Goal: Task Accomplishment & Management: Use online tool/utility

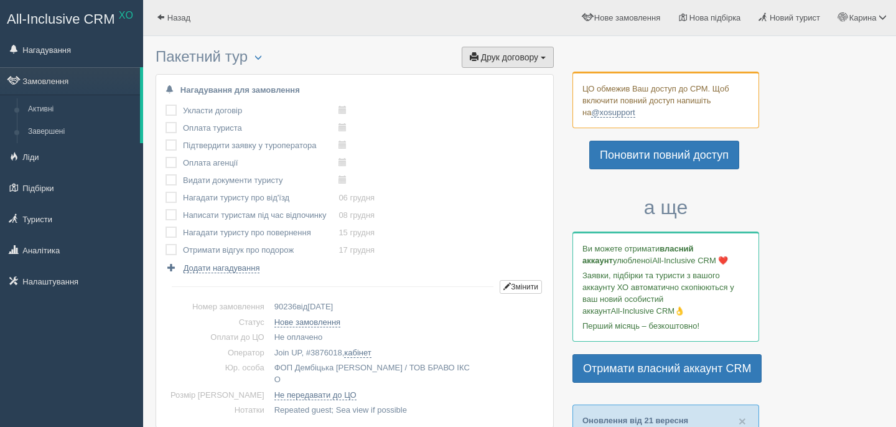
click at [519, 54] on span "Друк договору" at bounding box center [509, 57] width 57 height 10
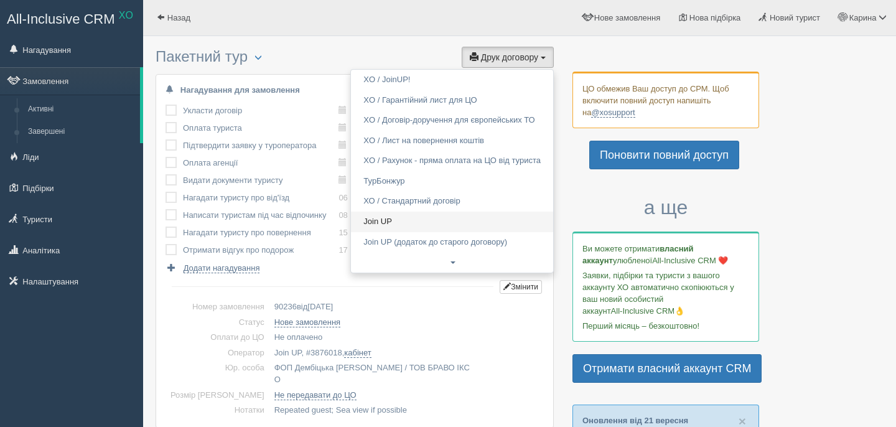
click at [469, 224] on link "Join UP" at bounding box center [452, 222] width 202 height 21
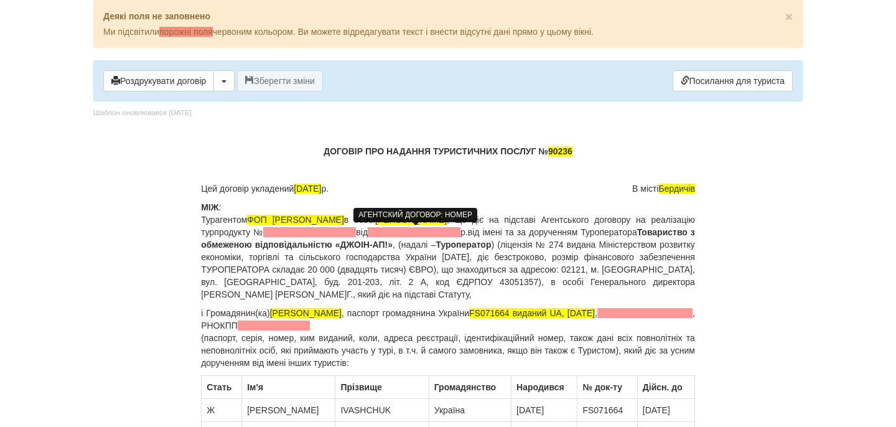
click at [356, 233] on span at bounding box center [309, 232] width 93 height 10
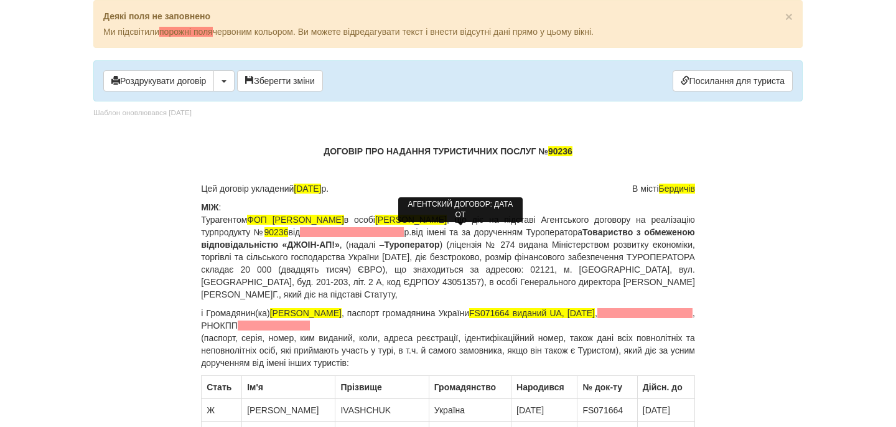
click at [404, 233] on span at bounding box center [352, 232] width 104 height 10
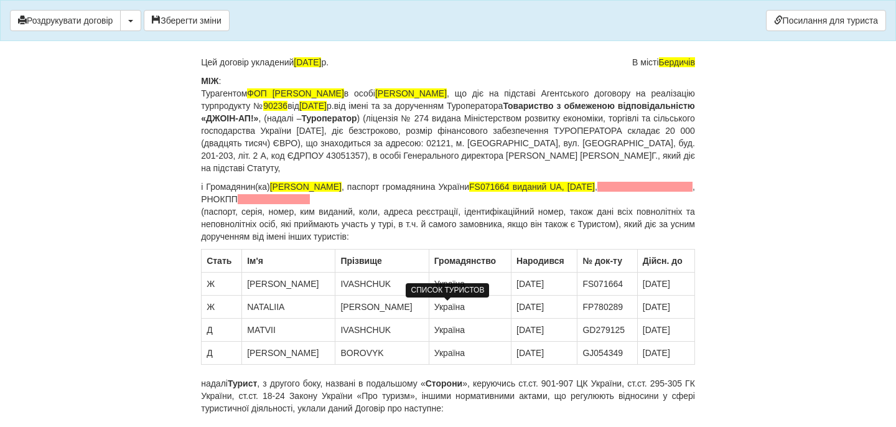
scroll to position [78, 0]
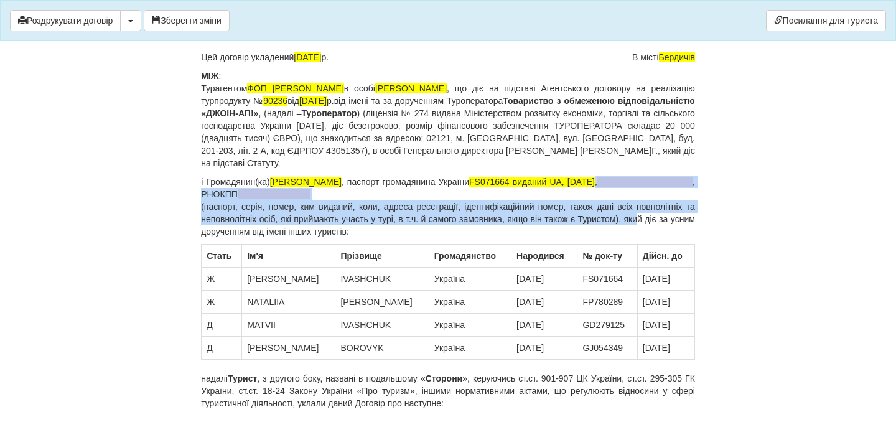
drag, startPoint x: 693, startPoint y: 184, endPoint x: 656, endPoint y: 214, distance: 47.8
click at [655, 215] on p "і Громадянин(ка) IVASHCHUK TETIANA , паспорт громадянина України FS071664 видан…" at bounding box center [448, 207] width 494 height 62
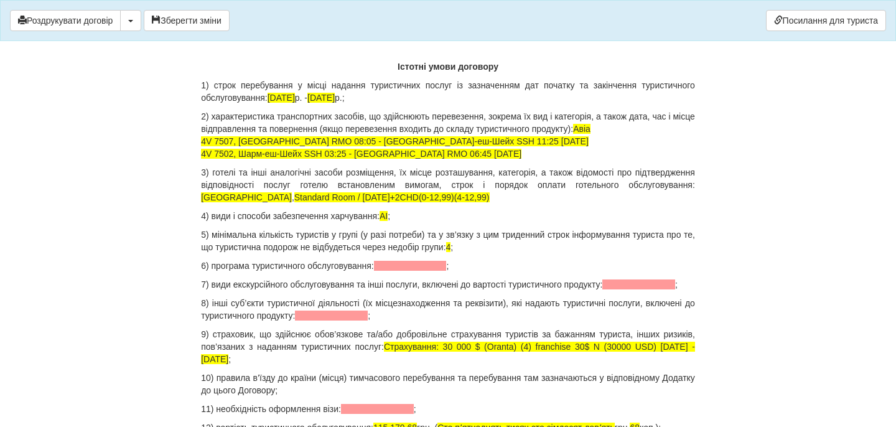
scroll to position [1268, 0]
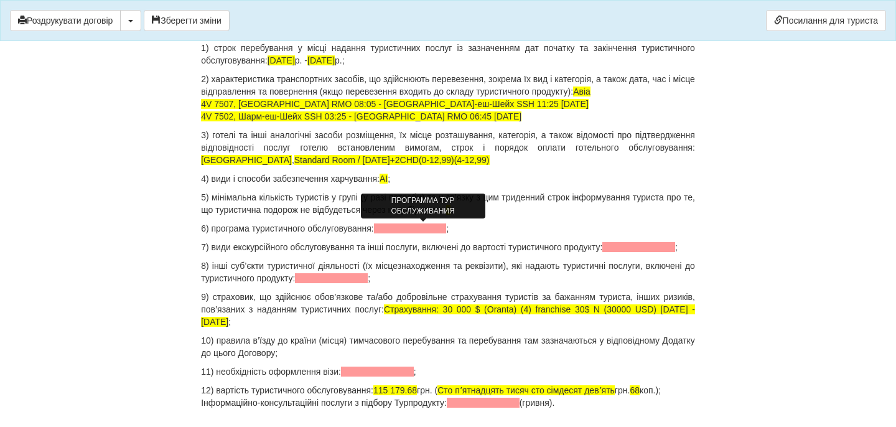
click at [443, 232] on span at bounding box center [410, 228] width 73 height 10
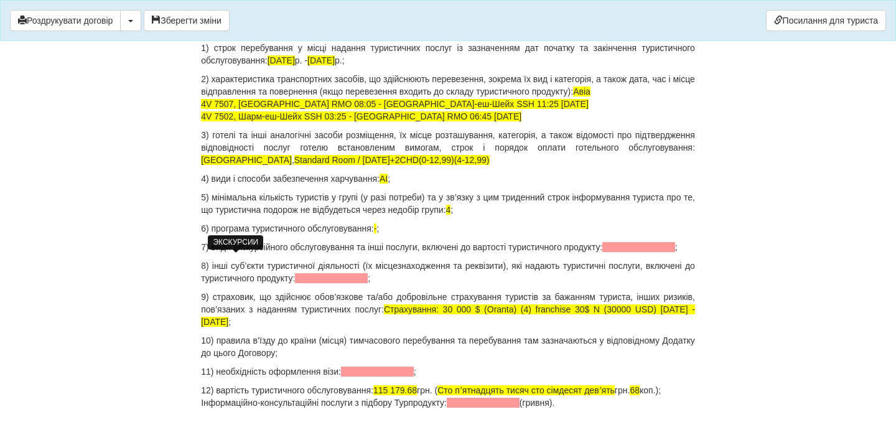
click at [603, 252] on span at bounding box center [639, 247] width 73 height 10
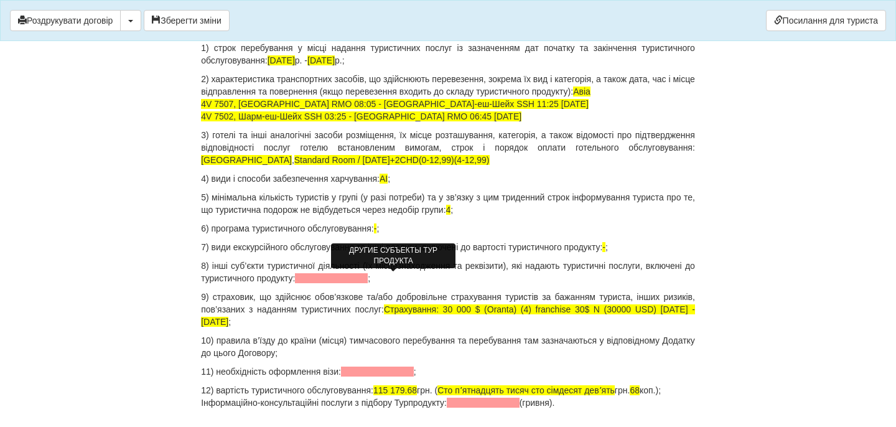
click at [368, 278] on span at bounding box center [331, 278] width 73 height 10
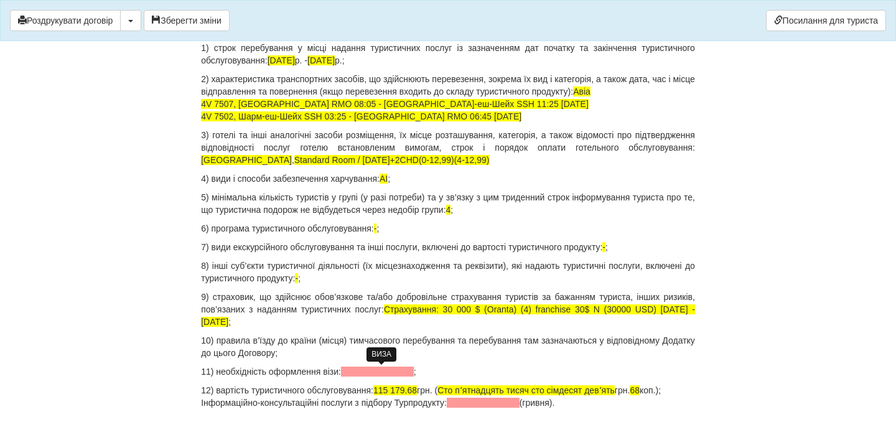
click at [377, 367] on span at bounding box center [377, 372] width 73 height 10
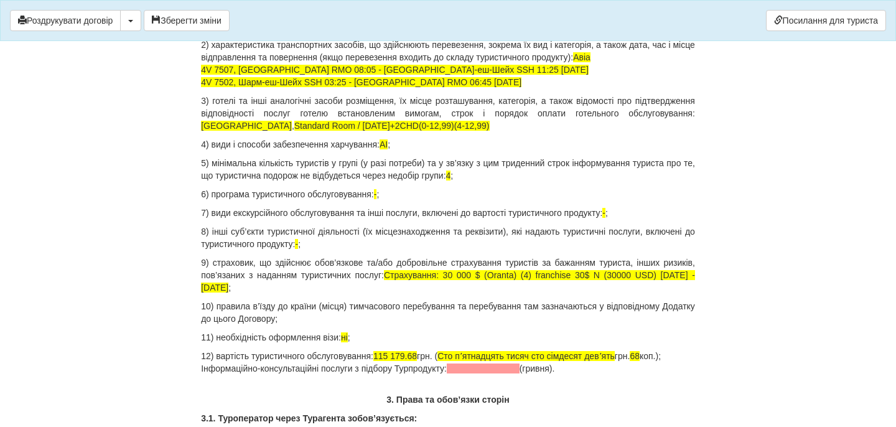
scroll to position [1312, 0]
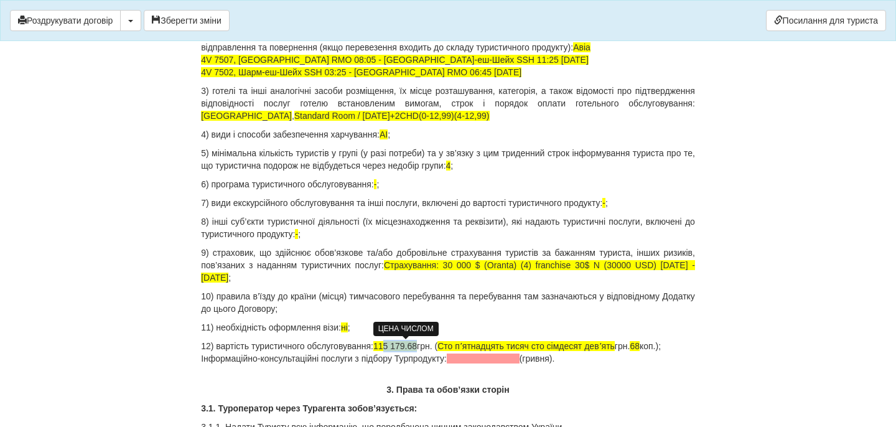
drag, startPoint x: 392, startPoint y: 345, endPoint x: 426, endPoint y: 341, distance: 33.8
click at [417, 342] on span "115 179.68" at bounding box center [396, 346] width 44 height 10
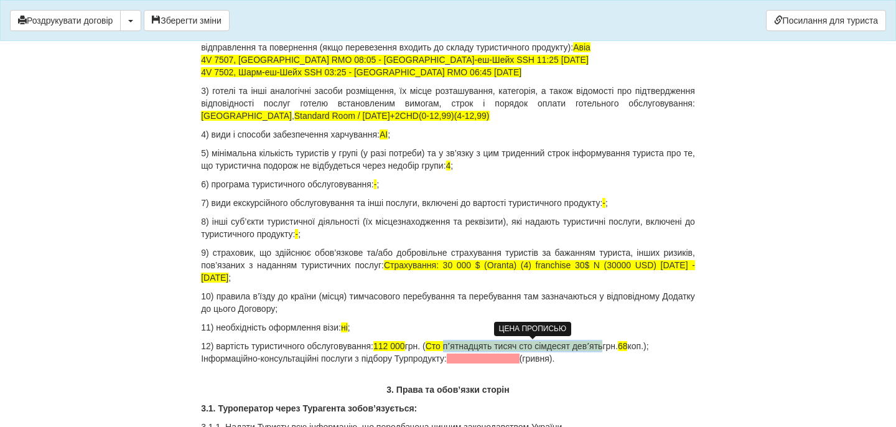
drag, startPoint x: 459, startPoint y: 346, endPoint x: 622, endPoint y: 341, distance: 163.2
click at [603, 341] on span "Сто пʼятнадцять тисяч сто сімдесят девʼять" at bounding box center [514, 346] width 177 height 10
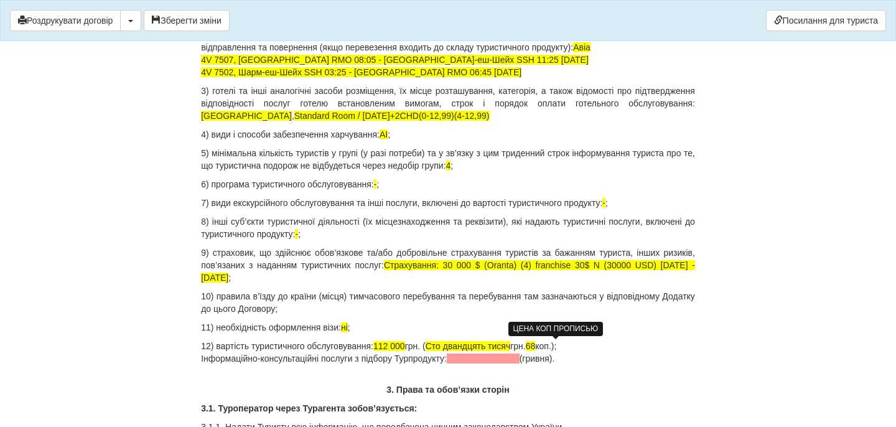
click at [536, 345] on span "68" at bounding box center [531, 346] width 10 height 10
click at [594, 347] on p "12) вартість туристичного обслуговування: 112 000 грн. ( Сто двандцять тисяч гр…" at bounding box center [448, 352] width 494 height 25
drag, startPoint x: 588, startPoint y: 373, endPoint x: 195, endPoint y: 372, distance: 392.2
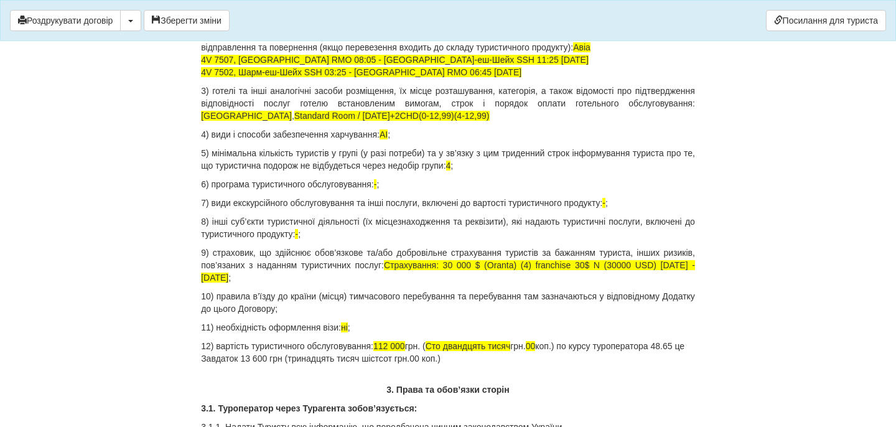
click at [250, 365] on p "12) вартість туристичного обслуговування: 112 000 грн. ( Сто двандцять тисяч гр…" at bounding box center [448, 352] width 494 height 25
click at [461, 365] on p "12) вартість туристичного обслуговування: 112 000 грн. ( Сто двандцять тисяч гр…" at bounding box center [448, 352] width 494 height 25
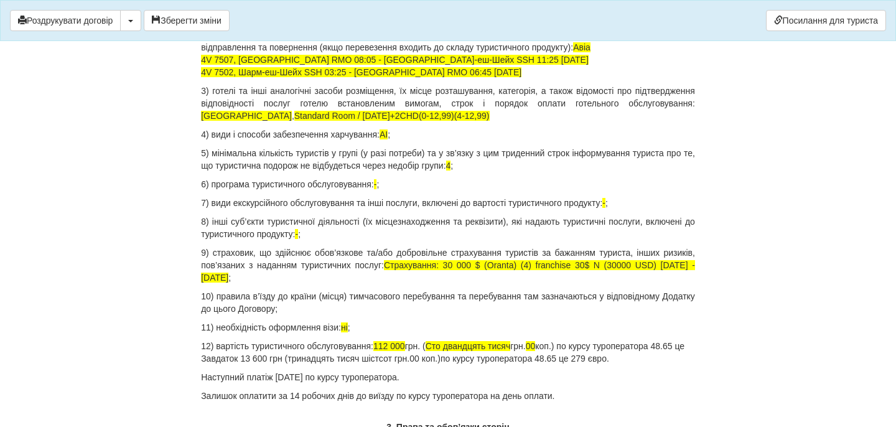
drag, startPoint x: 443, startPoint y: 389, endPoint x: 162, endPoint y: 387, distance: 280.8
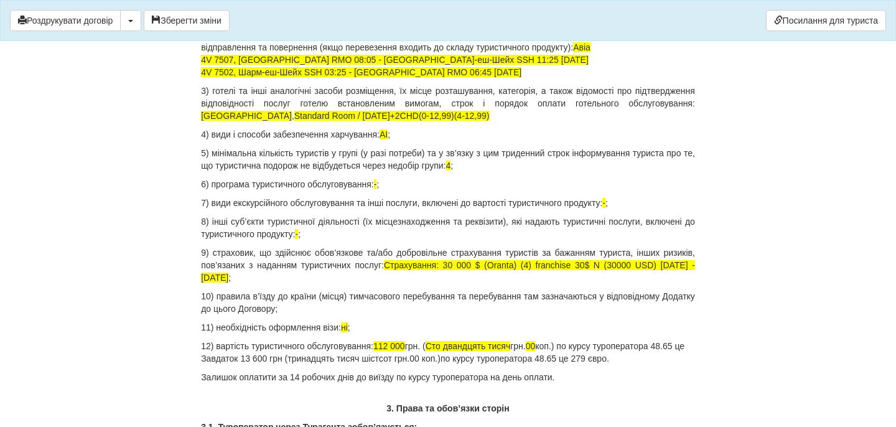
click at [288, 353] on p "12) вартість туристичного обслуговування: 112 000 грн. ( Сто двандцять тисяч гр…" at bounding box center [448, 352] width 494 height 25
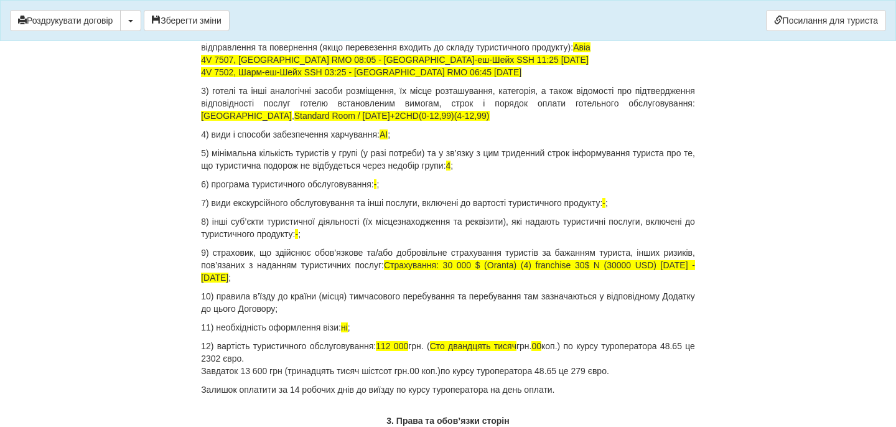
click at [242, 392] on p "Залишок оплатити за 14 робочих днів до виїзду по курсу туроператора на день опл…" at bounding box center [448, 389] width 494 height 12
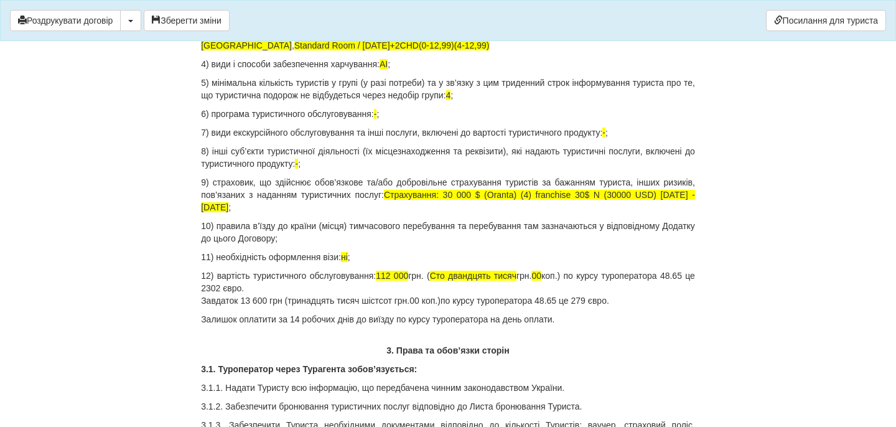
click at [646, 301] on p "12) вартість туристичного обслуговування: 112 000 грн. ( Сто двандцять тисяч гр…" at bounding box center [448, 288] width 494 height 37
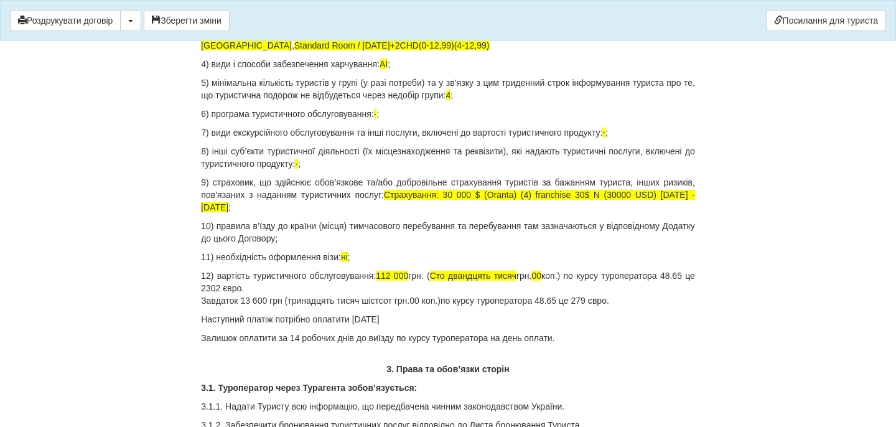
click at [483, 278] on span "Сто двандцять тисяч" at bounding box center [473, 276] width 87 height 10
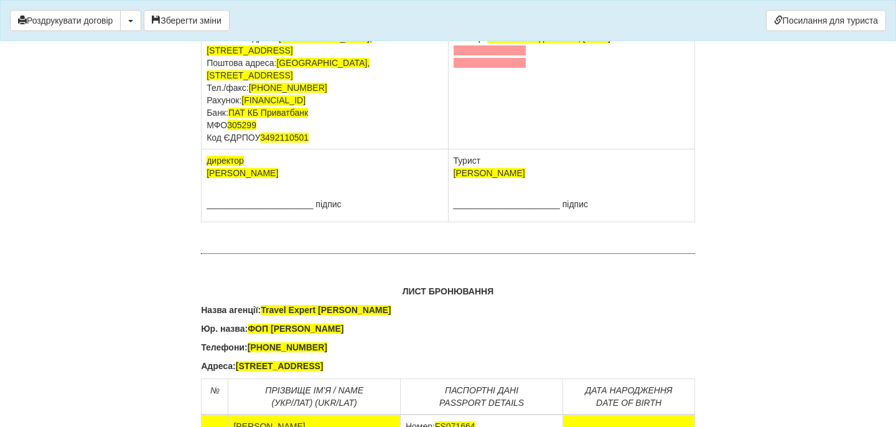
scroll to position [7906, 0]
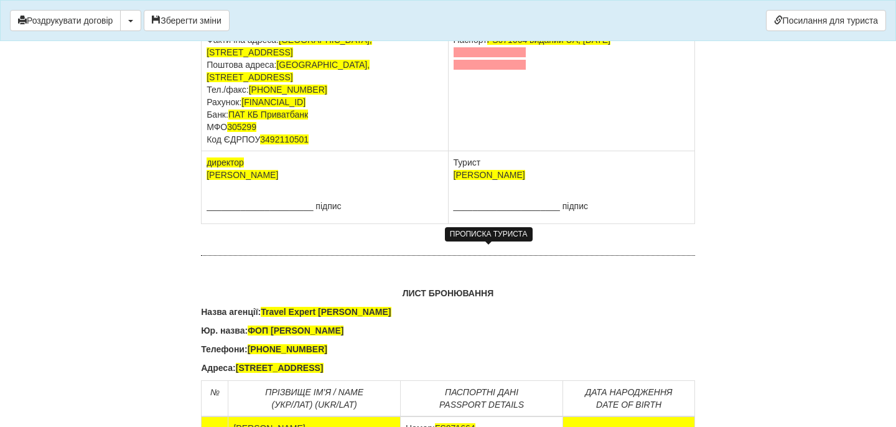
click at [494, 32] on span at bounding box center [490, 27] width 73 height 10
drag, startPoint x: 534, startPoint y: 271, endPoint x: 450, endPoint y: 262, distance: 83.9
click at [450, 151] on td "IVASHCHUK TETIANA Паспорт FS071664 виданий UA, 07.08.2018" at bounding box center [571, 78] width 247 height 148
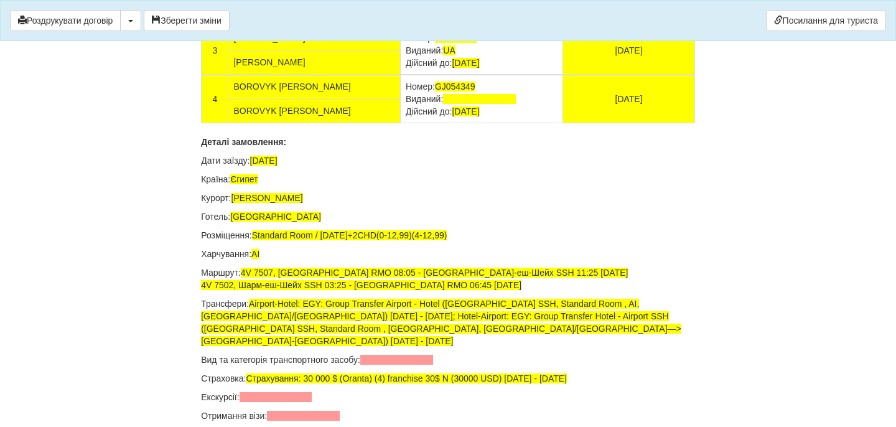
scroll to position [8443, 0]
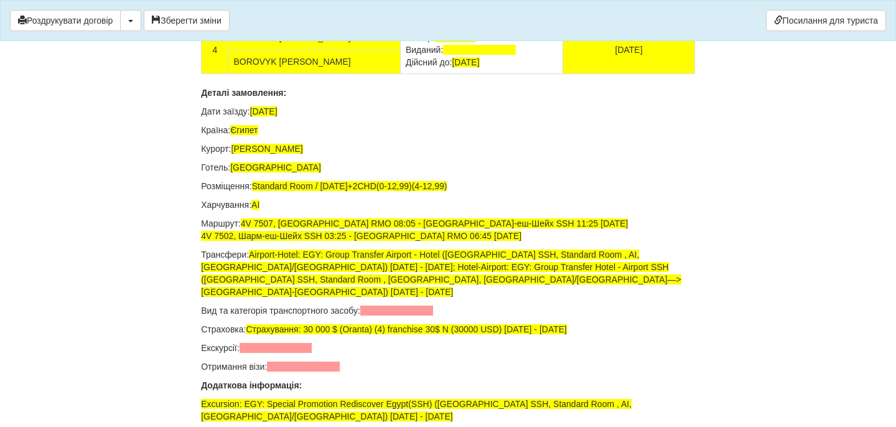
drag, startPoint x: 502, startPoint y: 175, endPoint x: 389, endPoint y: 176, distance: 112.7
drag, startPoint x: 445, startPoint y: 127, endPoint x: 387, endPoint y: 126, distance: 57.3
drag, startPoint x: 451, startPoint y: 225, endPoint x: 389, endPoint y: 225, distance: 62.3
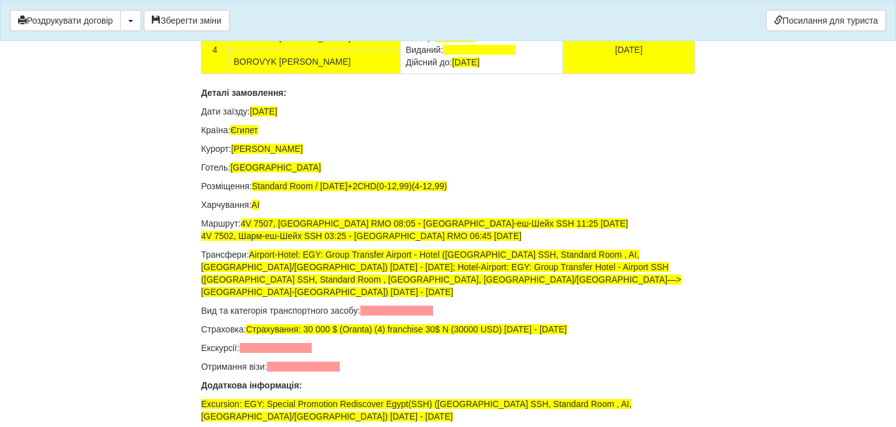
click at [400, 26] on td "Номер: GD279125 Виданий: UA Дійсний до: 14.07.2026" at bounding box center [481, 1] width 162 height 49
drag, startPoint x: 502, startPoint y: 273, endPoint x: 388, endPoint y: 273, distance: 113.9
click at [400, 74] on td "Номер: GJ054349 Виданий: Дійсний до: 28.03.2028" at bounding box center [481, 50] width 162 height 49
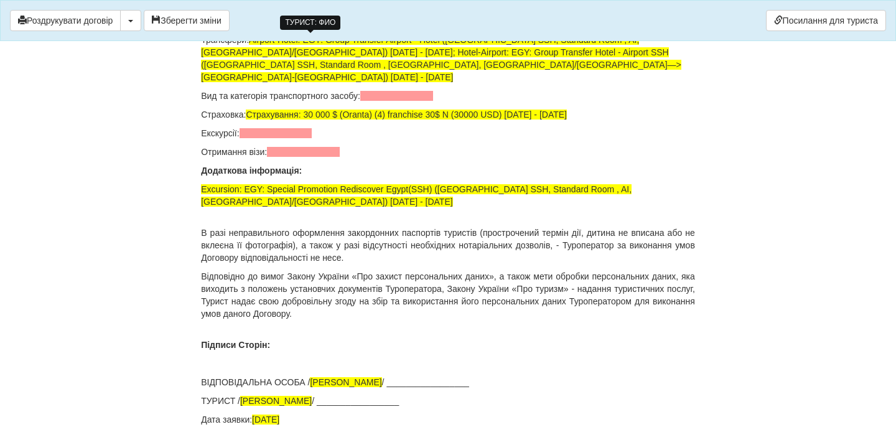
scroll to position [8705, 0]
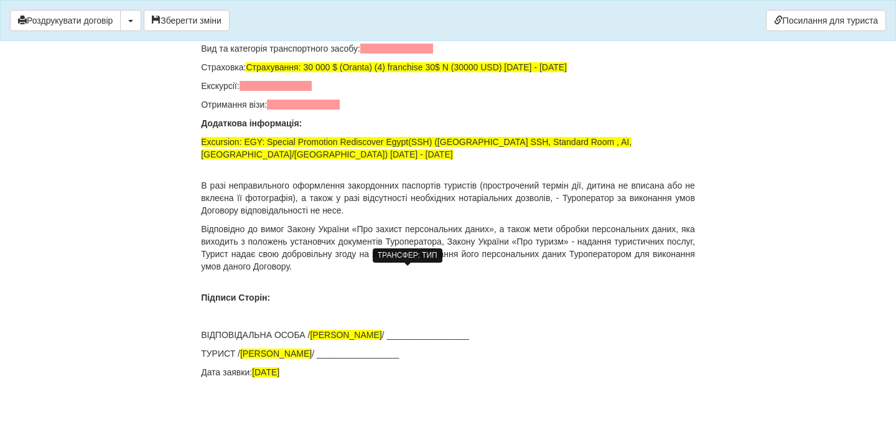
click at [391, 54] on span at bounding box center [396, 49] width 73 height 10
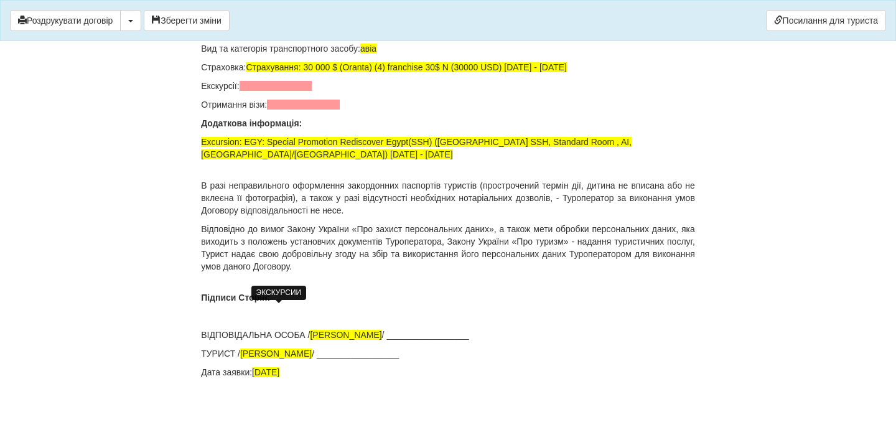
click at [293, 91] on span at bounding box center [276, 86] width 73 height 10
click at [306, 110] on span at bounding box center [303, 105] width 73 height 10
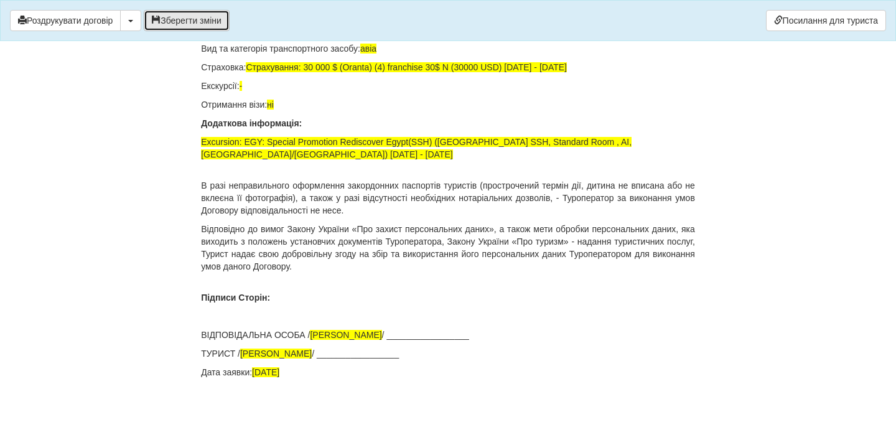
click at [209, 19] on button "Зберегти зміни" at bounding box center [187, 20] width 86 height 21
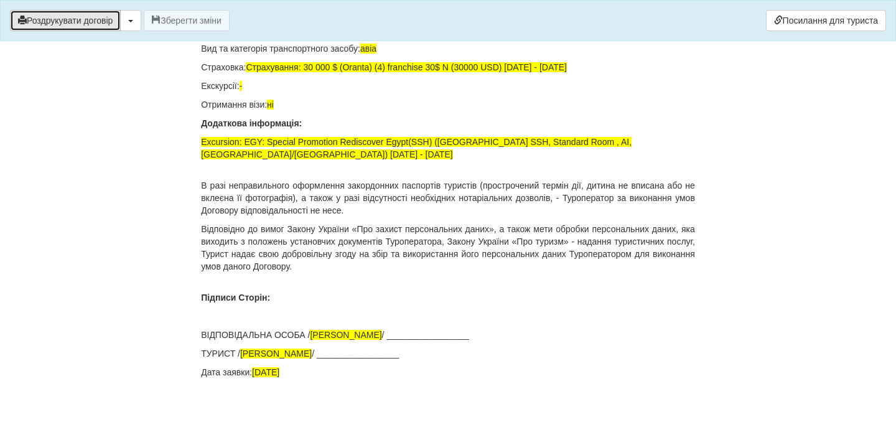
click at [93, 23] on button "Роздрукувати договір" at bounding box center [65, 20] width 111 height 21
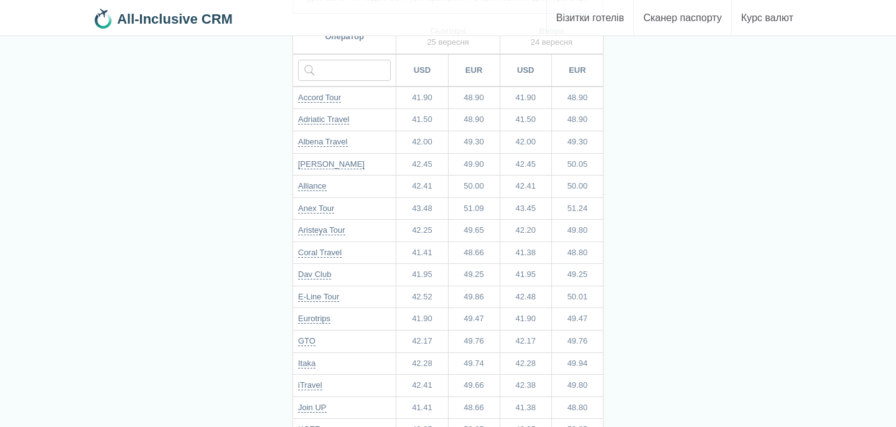
scroll to position [132, 0]
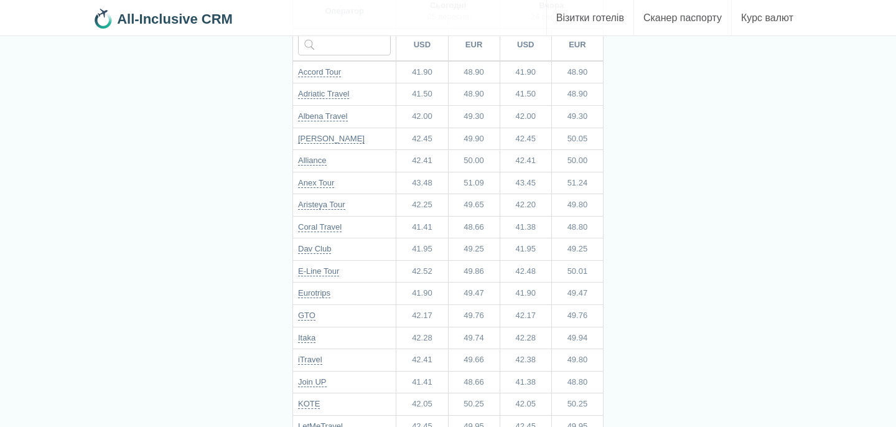
drag, startPoint x: 460, startPoint y: 393, endPoint x: 491, endPoint y: 395, distance: 31.2
click at [492, 393] on td "48.66" at bounding box center [474, 382] width 52 height 22
